Goal: Information Seeking & Learning: Learn about a topic

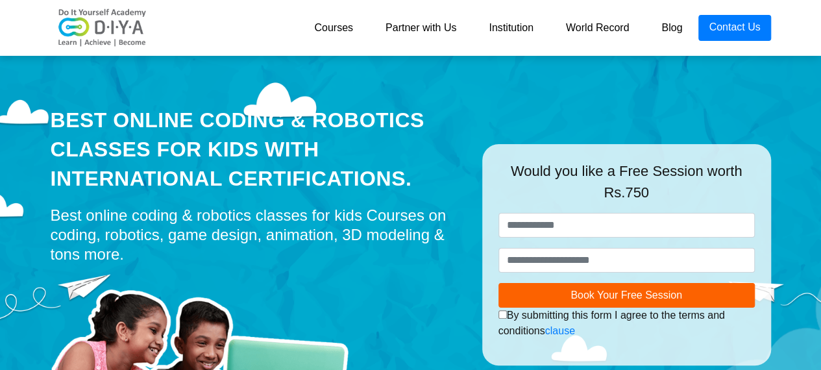
click at [328, 18] on link "Courses" at bounding box center [333, 28] width 71 height 26
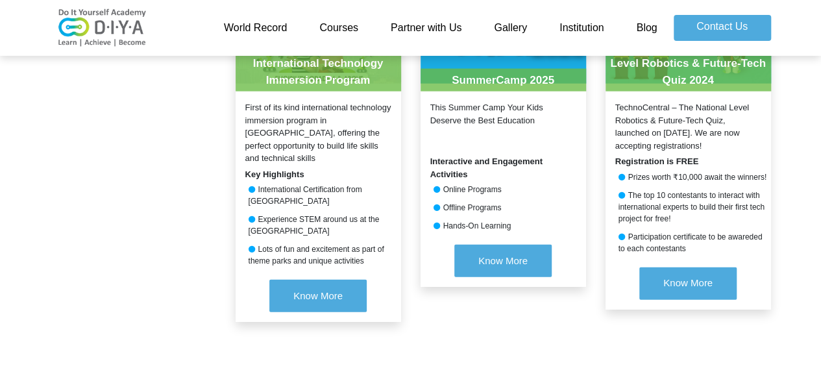
scroll to position [1590, 0]
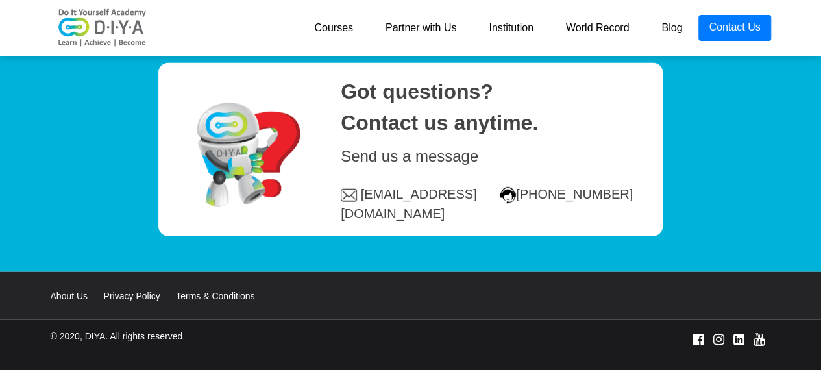
scroll to position [6436, 0]
